Goal: Task Accomplishment & Management: Use online tool/utility

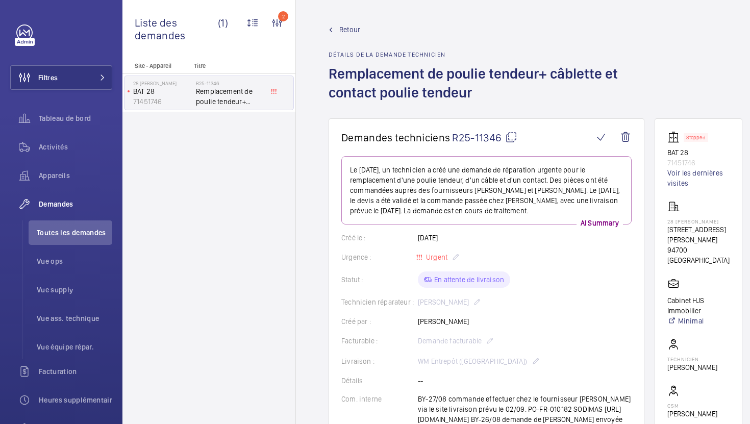
scroll to position [870, 0]
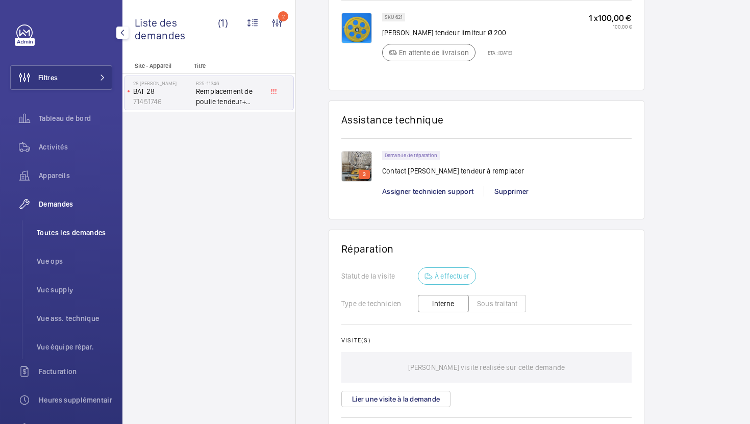
click at [86, 234] on span "Toutes les demandes" at bounding box center [75, 233] width 76 height 10
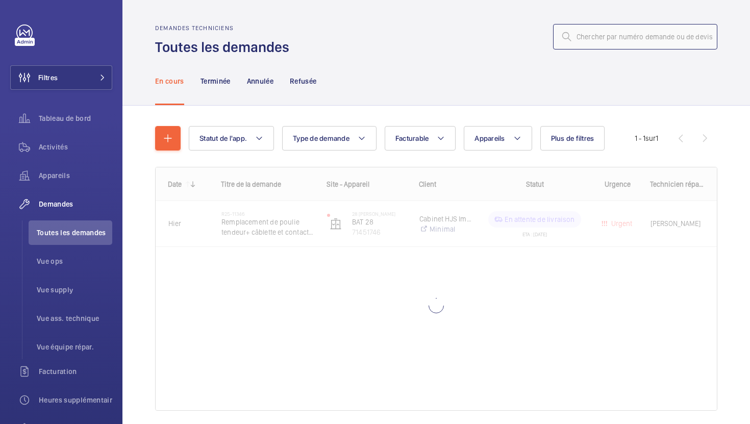
click at [642, 39] on input "text" at bounding box center [635, 37] width 164 height 26
paste input "R25-11318"
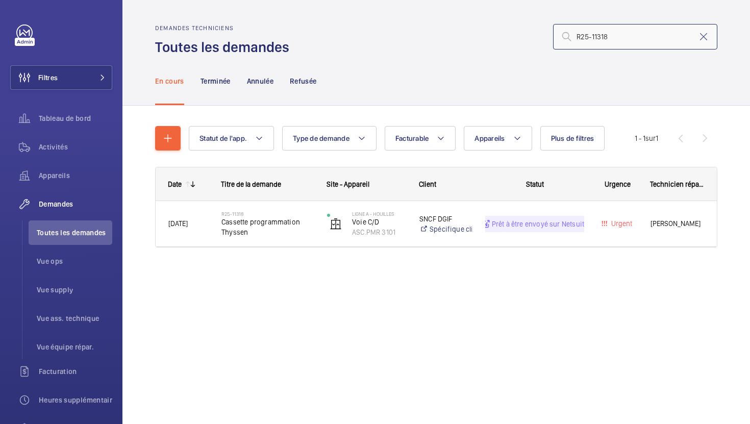
type input "R25-11318"
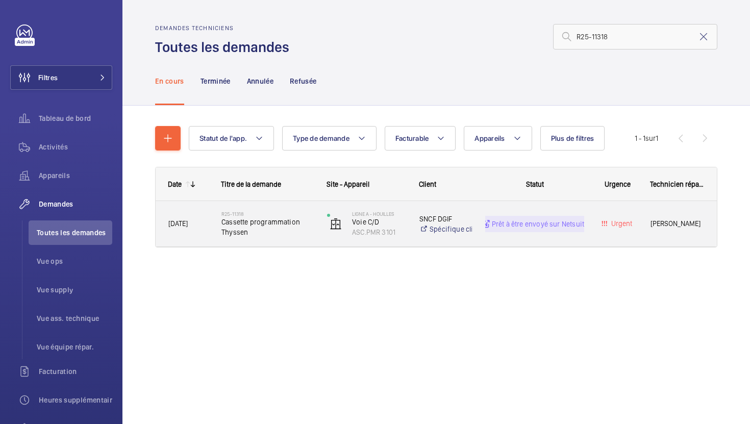
click at [312, 242] on div "R25-11318 Cassette programmation Thyssen" at bounding box center [261, 224] width 105 height 46
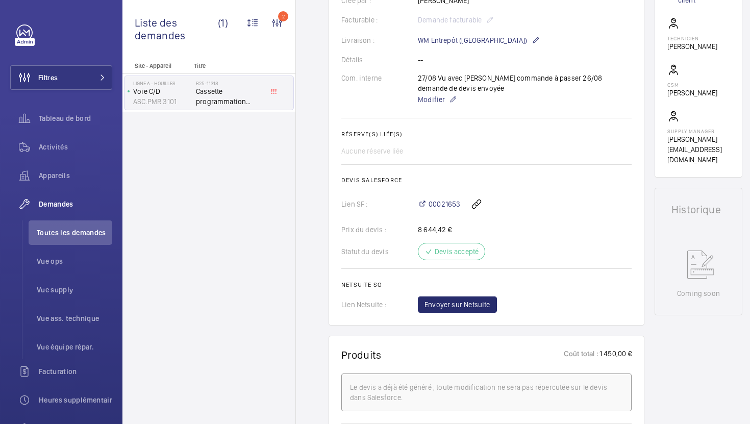
scroll to position [296, 0]
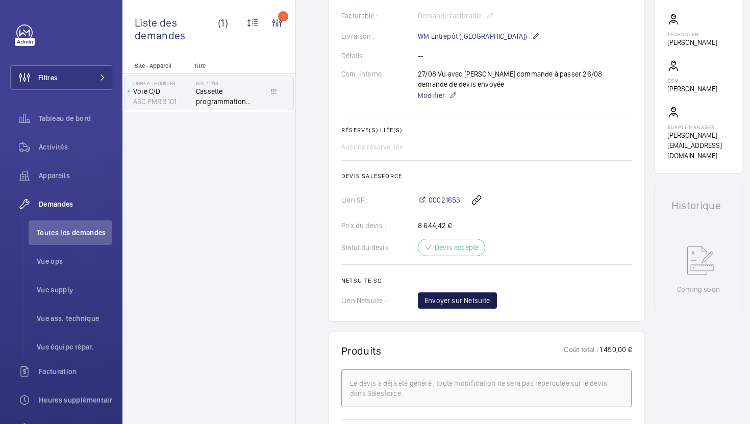
click at [454, 299] on span "Envoyer sur Netsuite" at bounding box center [458, 301] width 66 height 10
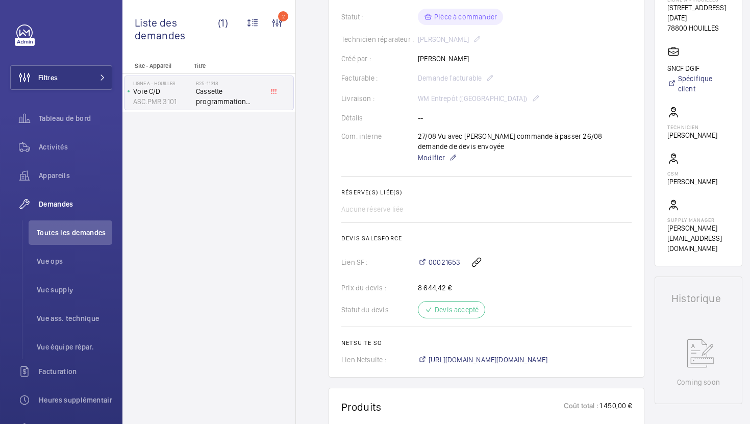
scroll to position [241, 0]
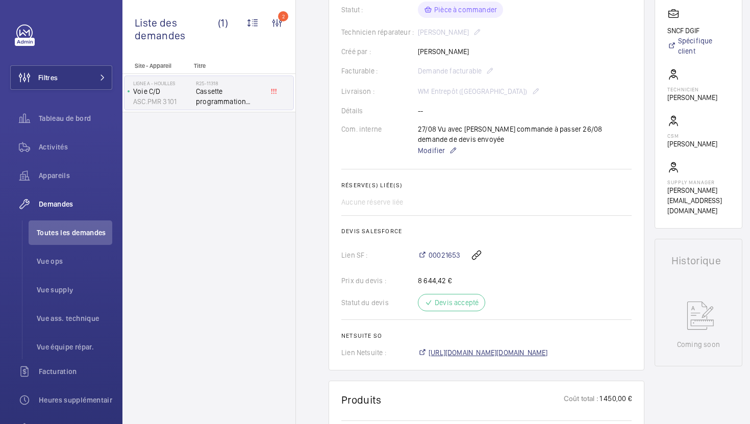
click at [528, 354] on span "https://6461500.app.netsuite.com/app/accounting/transactions/salesord.nl?id=295…" at bounding box center [488, 353] width 119 height 10
click at [109, 226] on li "Toutes les demandes" at bounding box center [71, 233] width 84 height 25
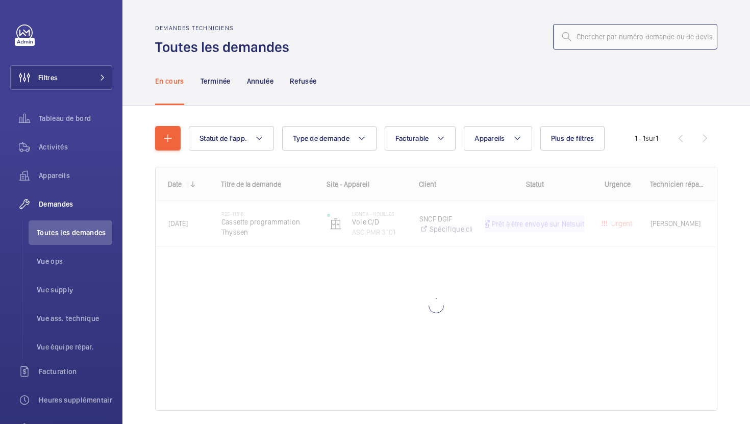
click at [630, 34] on input "text" at bounding box center [635, 37] width 164 height 26
paste input "R25-11116"
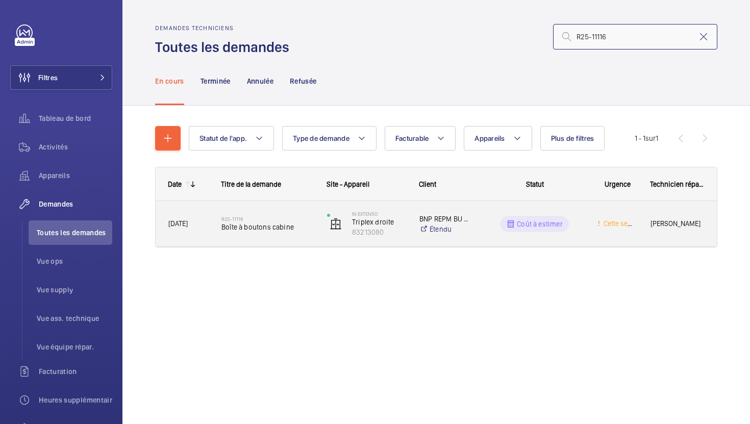
type input "R25-11116"
click at [309, 241] on div "R25-11116 Boîte à boutons cabine" at bounding box center [261, 224] width 105 height 46
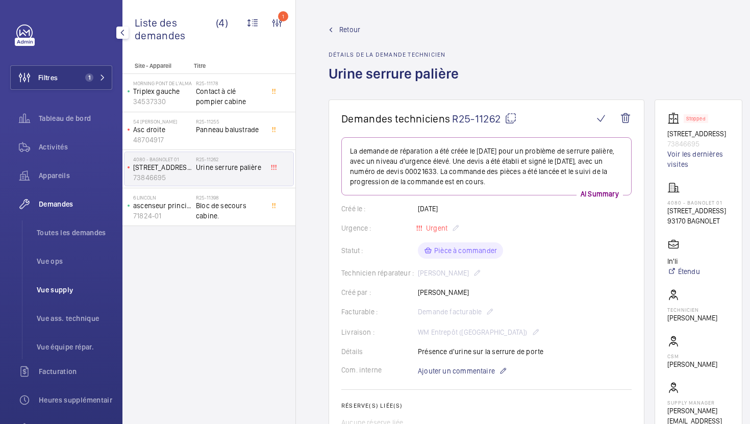
scroll to position [211, 0]
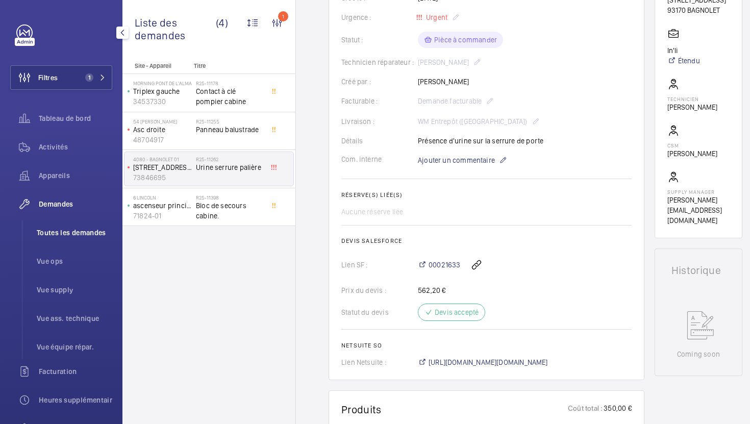
click at [81, 239] on li "Toutes les demandes" at bounding box center [71, 233] width 84 height 25
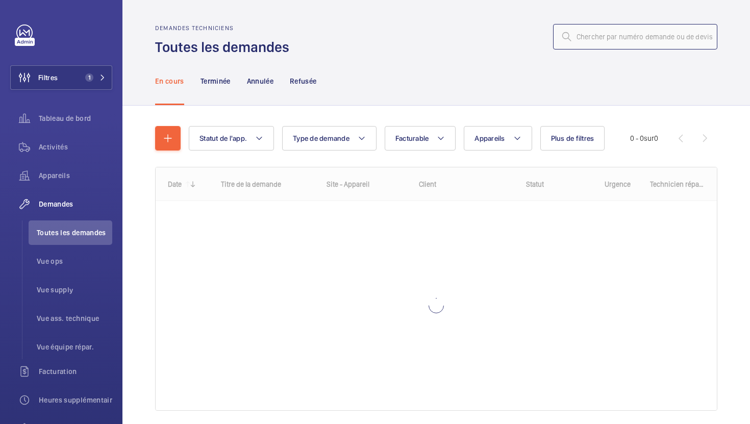
click at [655, 38] on input "text" at bounding box center [635, 37] width 164 height 26
paste input "R25-11222"
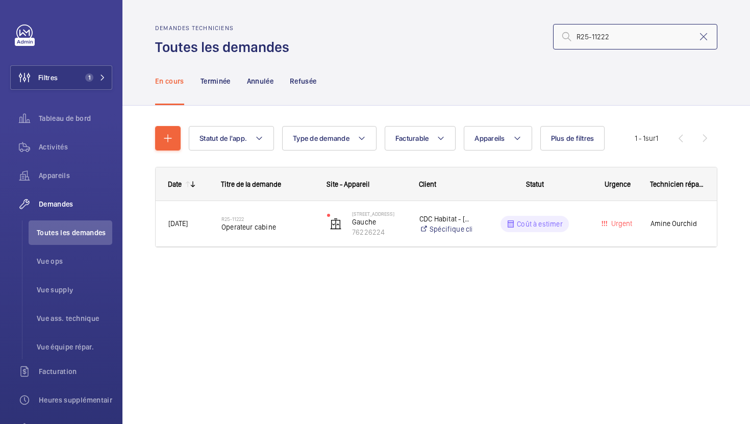
type input "R25-11222"
click at [301, 248] on div "Date Titre de la demande Site - Appareil Client" at bounding box center [436, 219] width 562 height 105
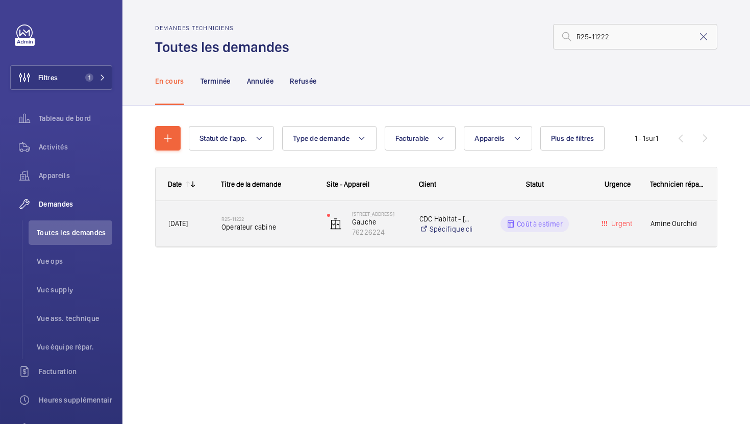
click at [305, 235] on div "R25-11222 Operateur cabine" at bounding box center [268, 224] width 92 height 30
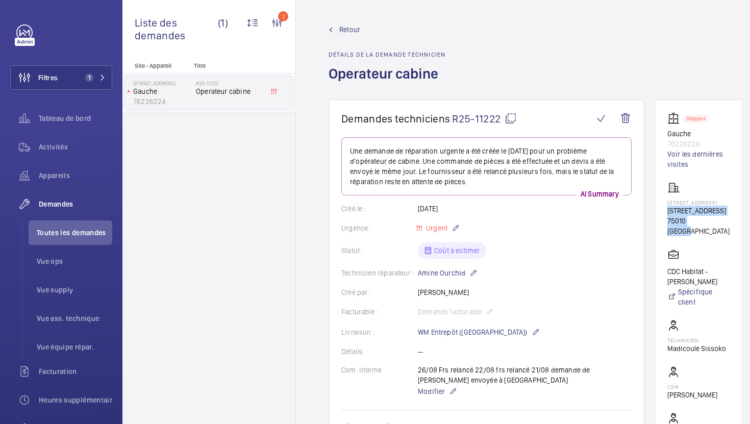
drag, startPoint x: 709, startPoint y: 241, endPoint x: 668, endPoint y: 218, distance: 47.7
click at [668, 218] on div "[STREET_ADDRESS][GEOGRAPHIC_DATA][STREET_ADDRESS]" at bounding box center [699, 209] width 62 height 55
copy div "[STREET_ADDRESS]"
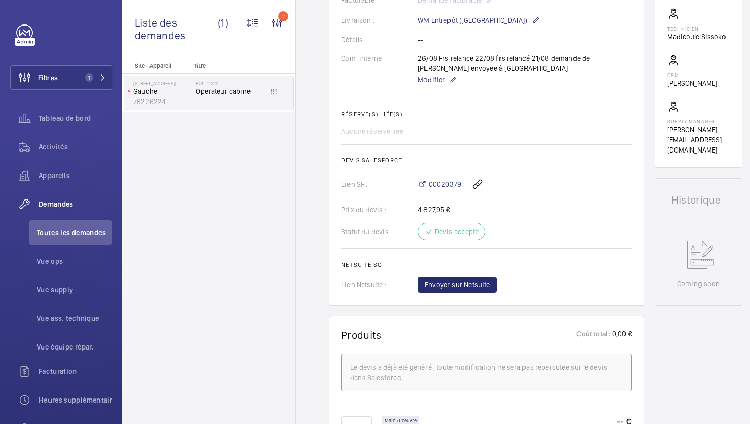
scroll to position [310, 0]
